Goal: Information Seeking & Learning: Compare options

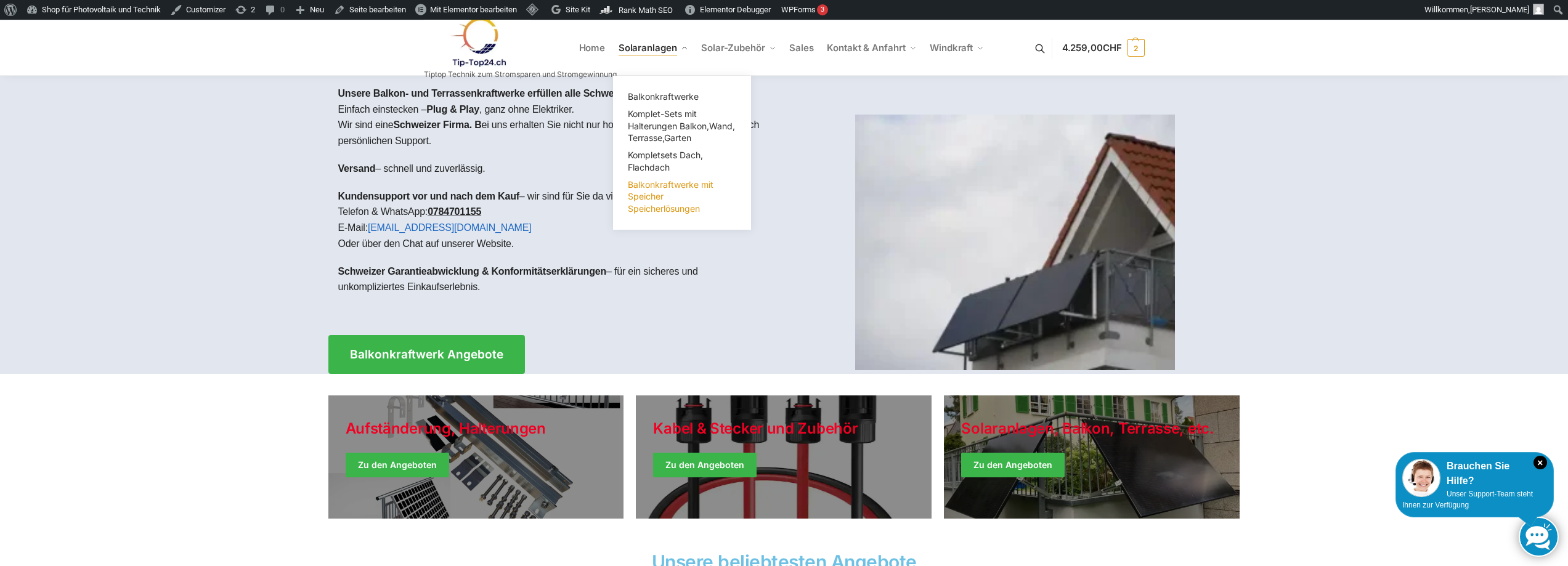
click at [661, 197] on span "Balkonkraftwerke mit Speicher Speicherlösungen" at bounding box center [671, 196] width 85 height 34
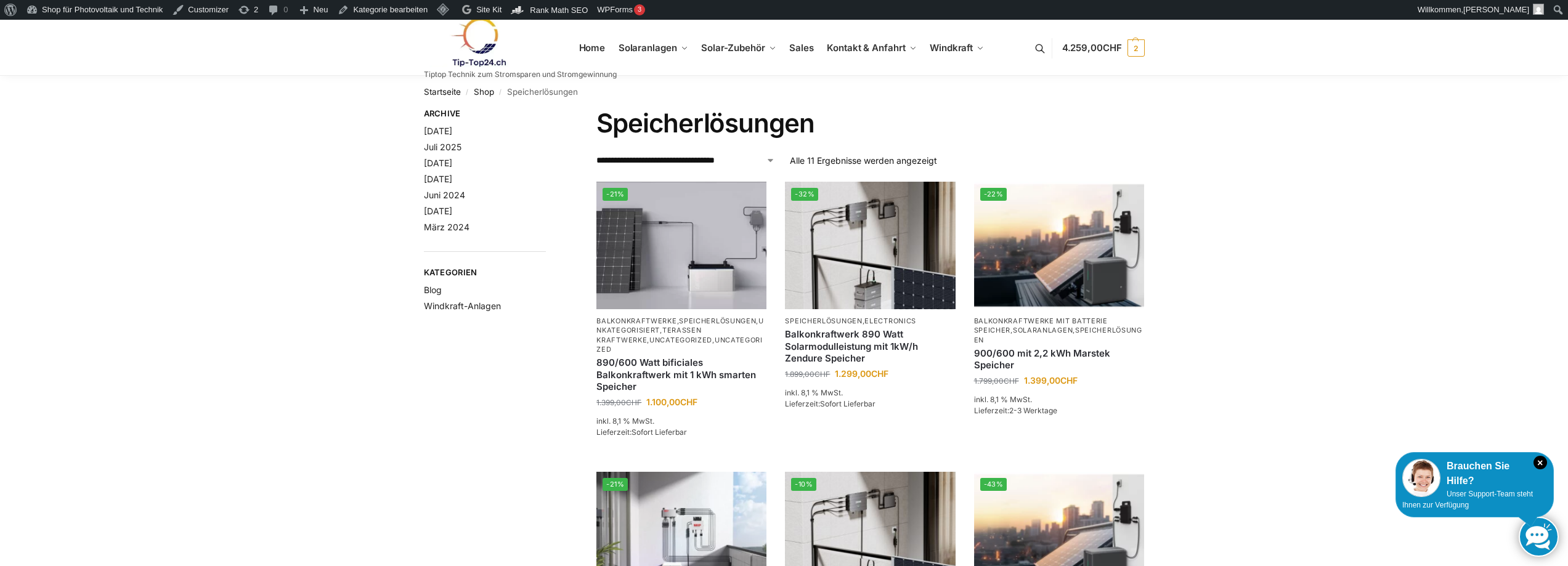
scroll to position [246, 0]
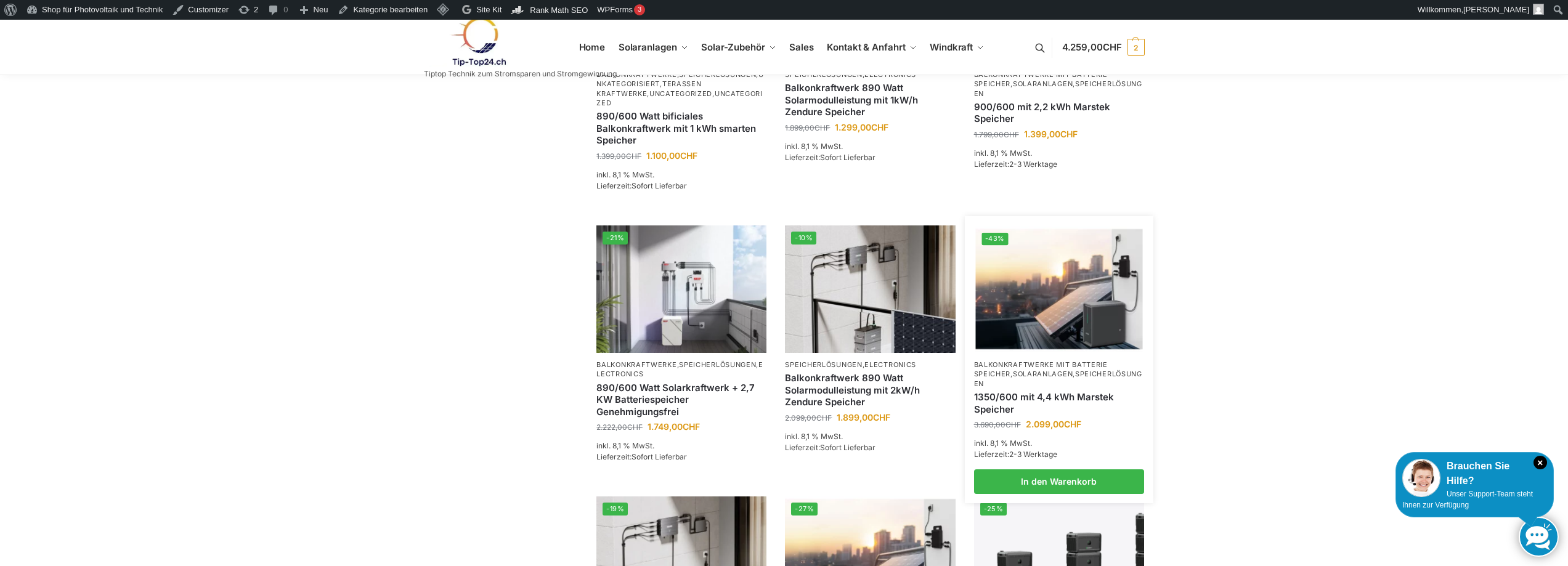
click at [1021, 392] on link "1350/600 mit 4,4 kWh Marstek Speicher" at bounding box center [1059, 403] width 170 height 24
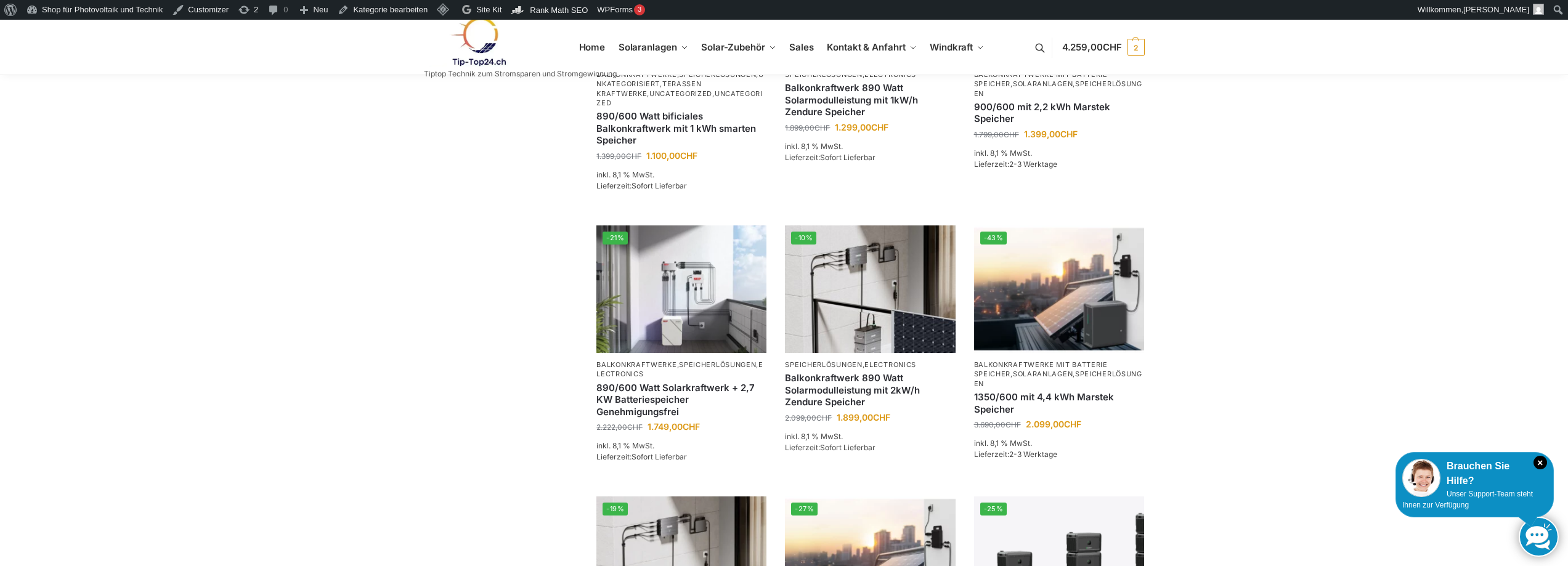
scroll to position [493, 0]
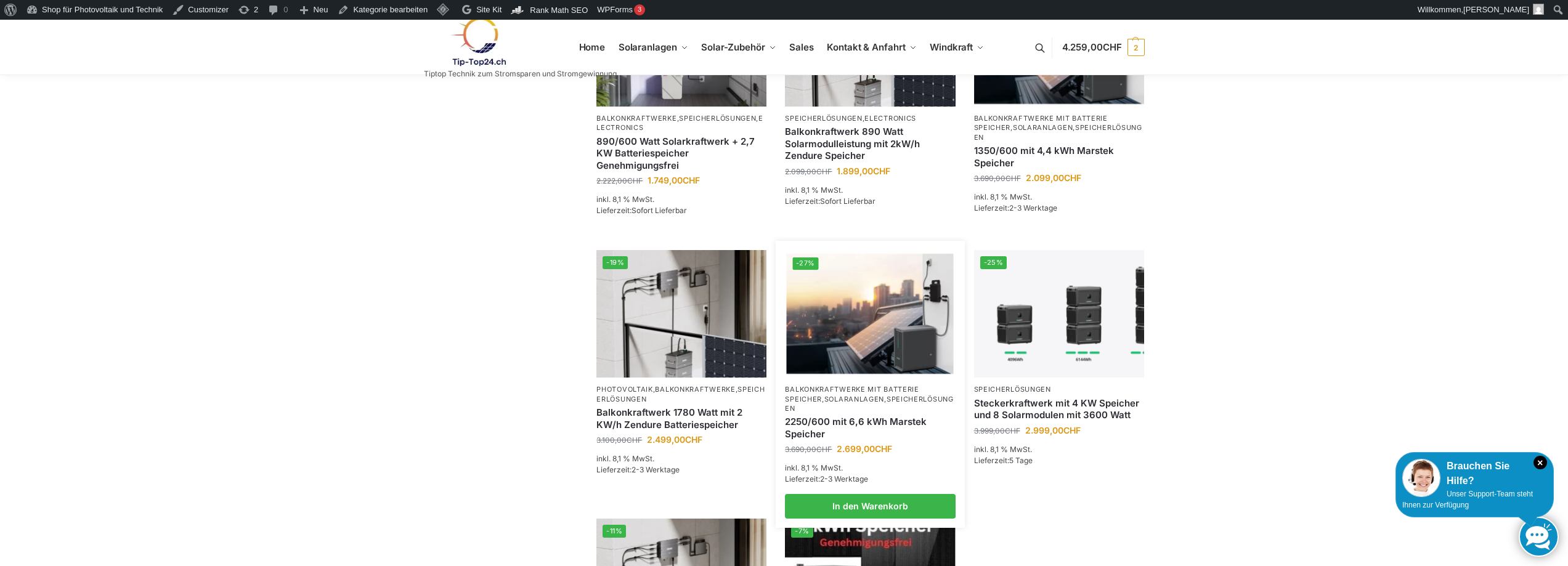
click at [838, 416] on link "2250/600 mit 6,6 kWh Marstek Speicher" at bounding box center [870, 428] width 170 height 24
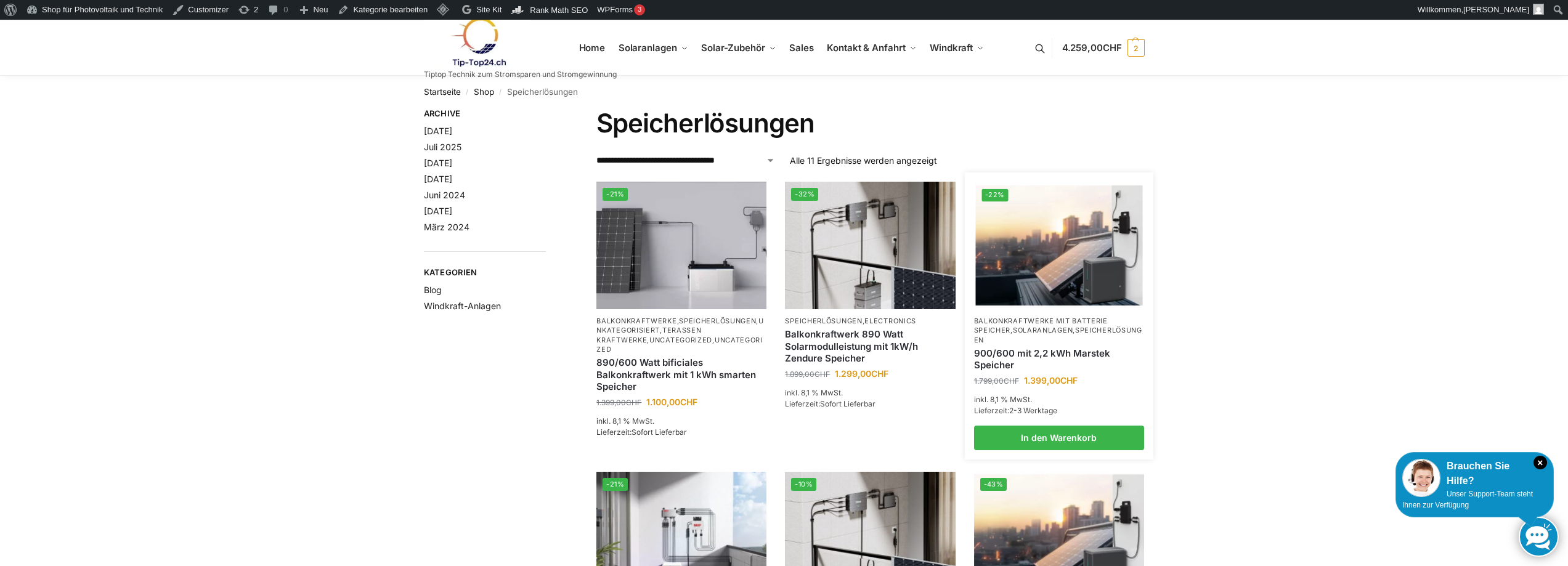
click at [1023, 325] on p "Balkonkraftwerke mit Batterie Speicher , Solaranlagen , Speicherlösungen" at bounding box center [1059, 331] width 170 height 28
click at [1014, 355] on link "900/600 mit 2,2 kWh Marstek Speicher" at bounding box center [1059, 359] width 170 height 24
